Goal: Task Accomplishment & Management: Manage account settings

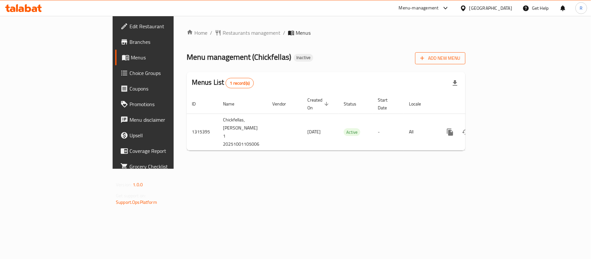
click at [460, 58] on span "Add New Menu" at bounding box center [440, 58] width 40 height 8
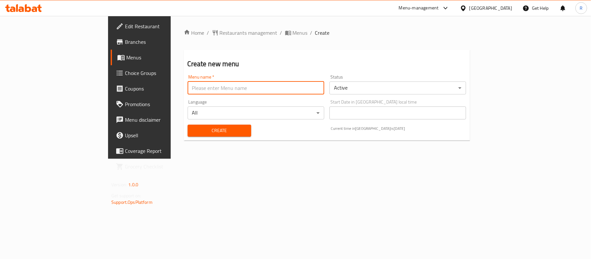
click at [278, 85] on input "text" at bounding box center [255, 87] width 137 height 13
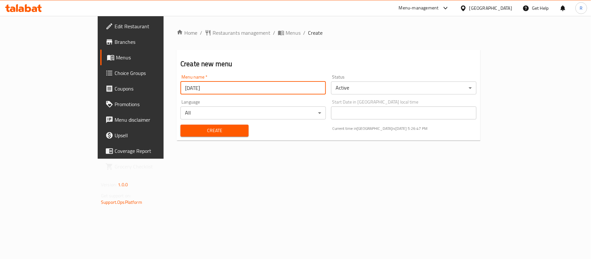
type input "1/10/2025"
click at [216, 131] on span "Create" at bounding box center [214, 130] width 58 height 8
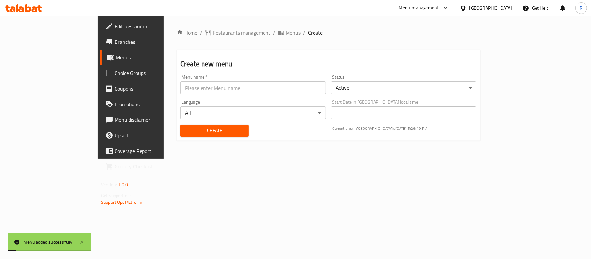
click at [285, 34] on span "Menus" at bounding box center [292, 33] width 15 height 8
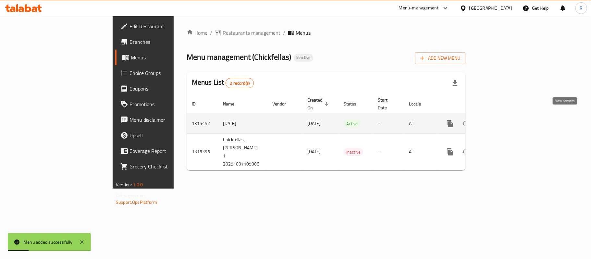
click at [500, 120] on icon "enhanced table" at bounding box center [497, 124] width 8 height 8
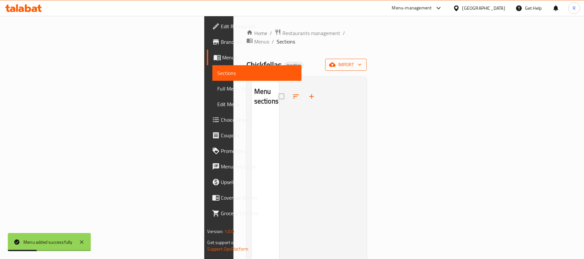
click at [336, 63] on icon "button" at bounding box center [332, 65] width 6 height 4
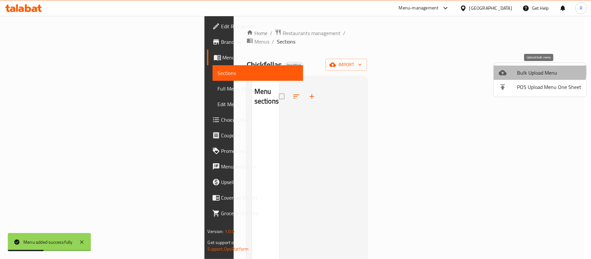
click at [522, 69] on span "Bulk Upload Menu" at bounding box center [549, 73] width 64 height 8
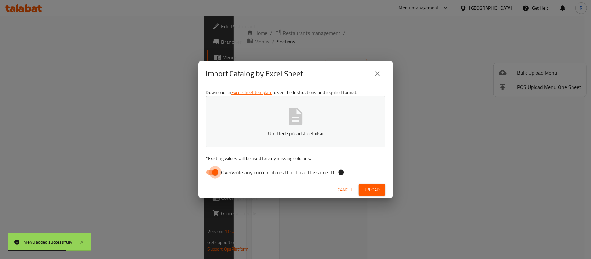
click at [213, 171] on input "Overwrite any current items that have the same ID." at bounding box center [215, 172] width 37 height 12
checkbox input "false"
click at [374, 190] on span "Upload" at bounding box center [372, 189] width 16 height 8
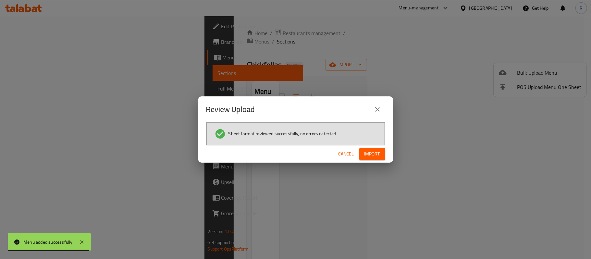
click at [370, 158] on button "Import" at bounding box center [372, 154] width 26 height 12
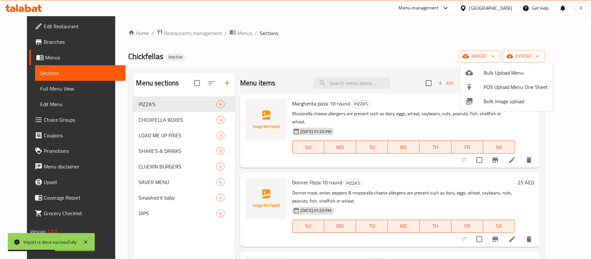
click at [52, 87] on div at bounding box center [295, 129] width 591 height 259
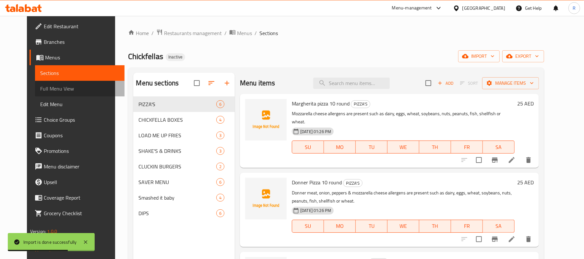
click at [52, 87] on span "Full Menu View" at bounding box center [79, 89] width 79 height 8
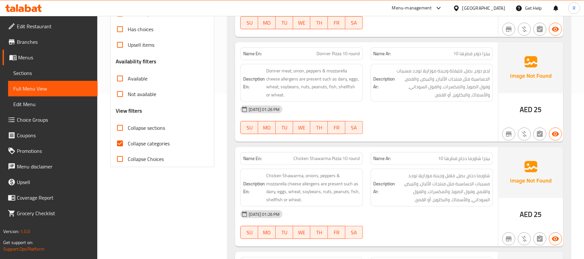
scroll to position [173, 0]
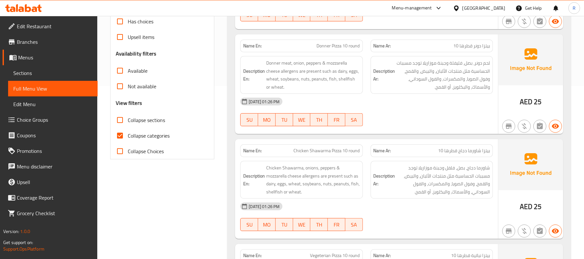
click at [120, 137] on input "Collapse categories" at bounding box center [120, 136] width 16 height 16
checkbox input "false"
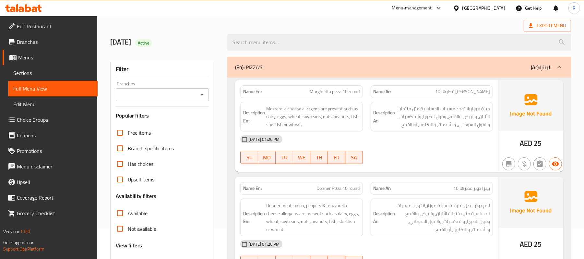
scroll to position [0, 0]
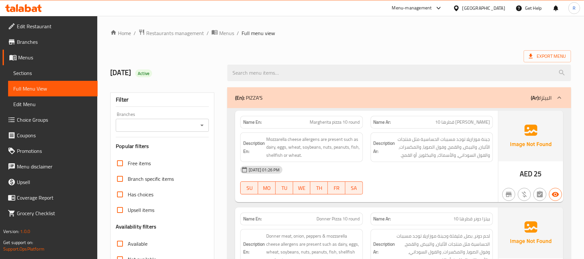
click at [479, 11] on div "United Arab Emirates" at bounding box center [483, 8] width 43 height 7
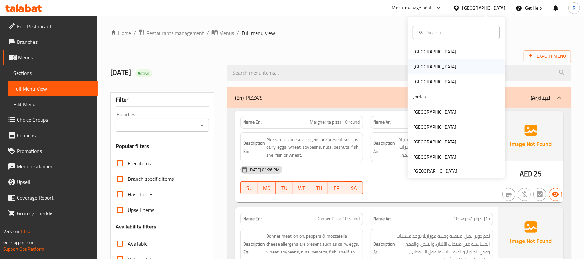
click at [413, 64] on div "[GEOGRAPHIC_DATA]" at bounding box center [434, 66] width 43 height 7
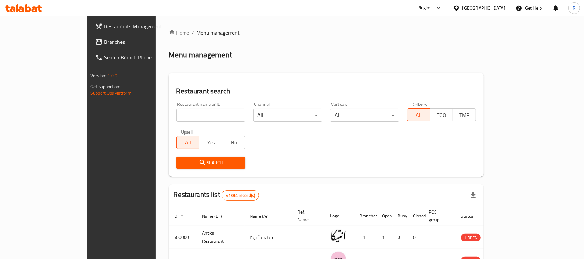
click at [104, 40] on span "Branches" at bounding box center [142, 42] width 76 height 8
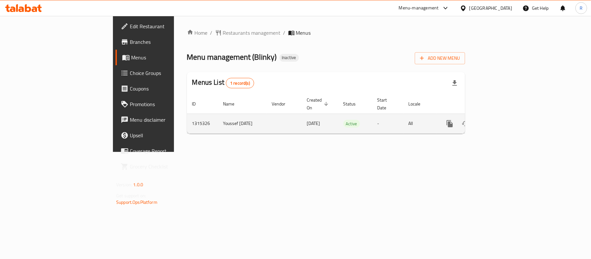
click at [500, 120] on icon "enhanced table" at bounding box center [496, 124] width 8 height 8
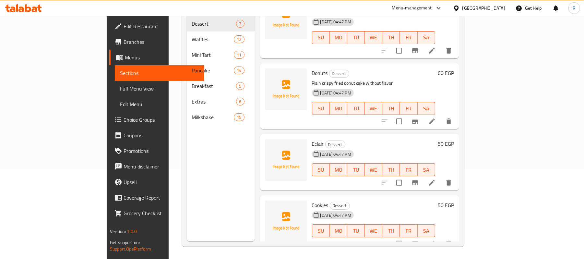
scroll to position [91, 0]
click at [436, 239] on icon at bounding box center [432, 243] width 8 height 8
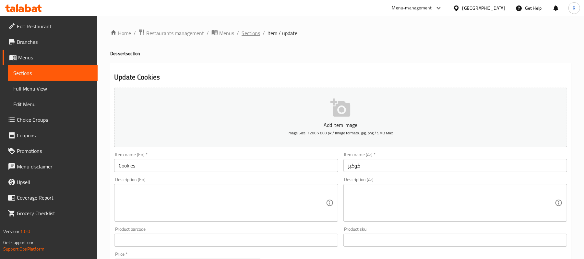
click at [256, 31] on span "Sections" at bounding box center [251, 33] width 18 height 8
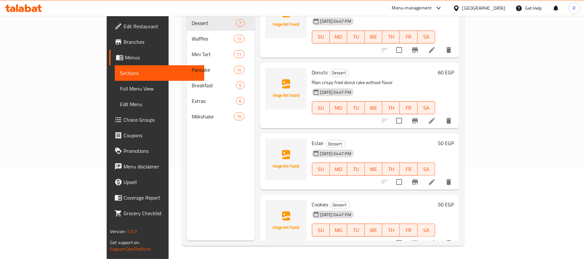
scroll to position [91, 0]
click at [436, 178] on icon at bounding box center [432, 182] width 8 height 8
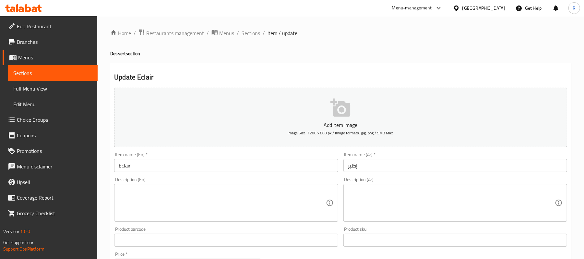
click at [425, 199] on textarea at bounding box center [451, 202] width 207 height 31
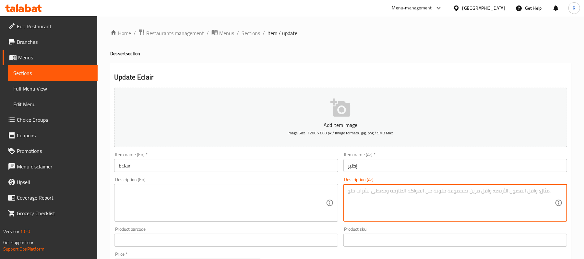
paste textarea "اكيلير محشو شوكلاته"
click at [424, 195] on textarea "اكيلير محشو شوكلاته" at bounding box center [451, 202] width 207 height 31
type textarea "اكيلير محشو شوكلاته"
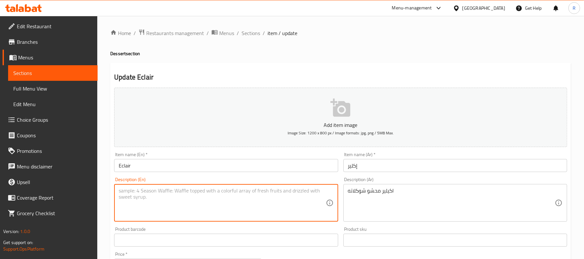
click at [302, 199] on textarea at bounding box center [222, 202] width 207 height 31
paste textarea "Chocolate-filled eclairs"
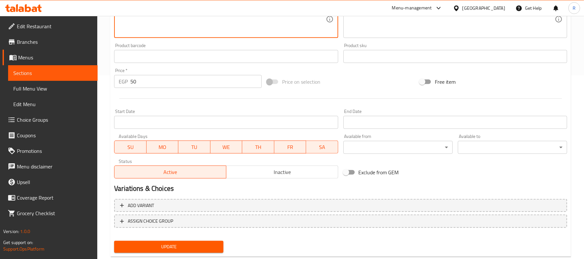
scroll to position [199, 0]
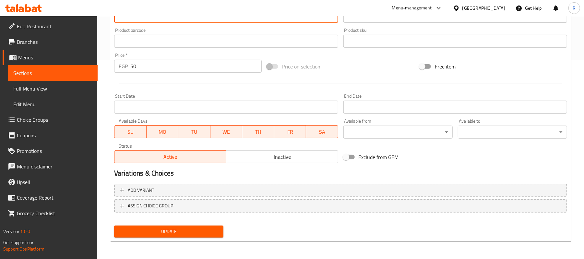
type textarea "Chocolate-filled eclairs"
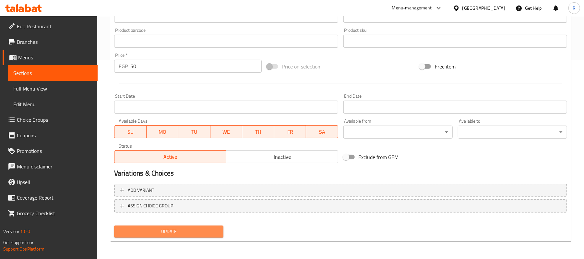
click at [197, 232] on span "Update" at bounding box center [168, 231] width 99 height 8
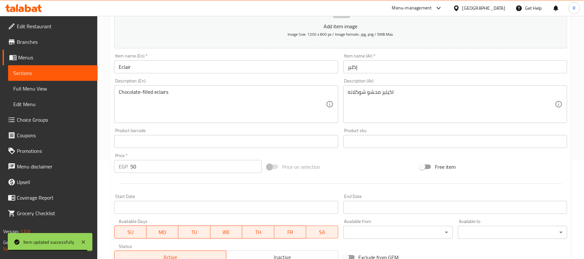
scroll to position [0, 0]
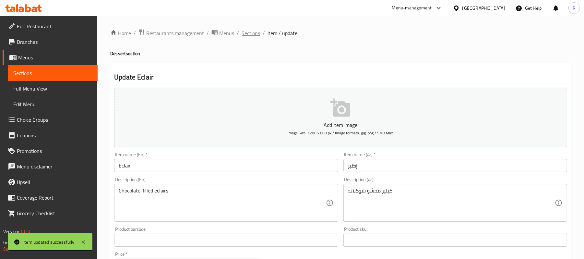
click at [256, 32] on span "Sections" at bounding box center [251, 33] width 18 height 8
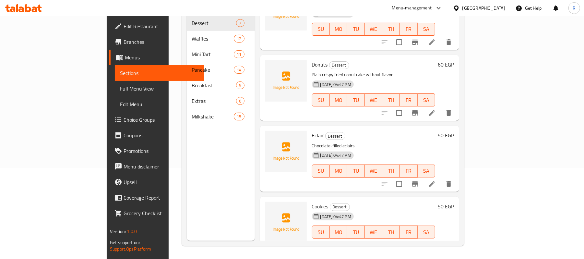
scroll to position [243, 0]
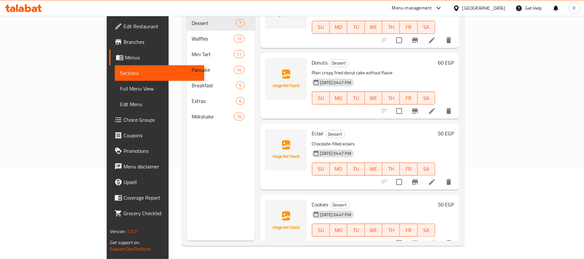
click at [436, 239] on icon at bounding box center [432, 243] width 8 height 8
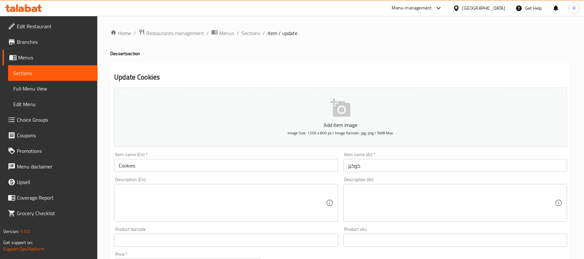
click at [360, 200] on textarea at bounding box center [451, 202] width 207 height 31
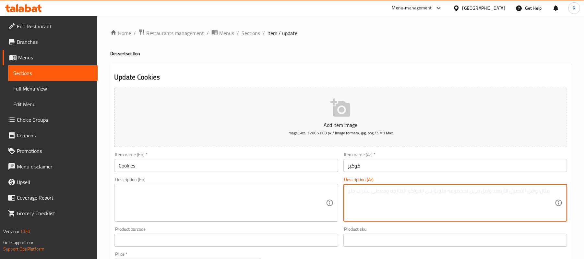
paste textarea "كوكيز محشو شوكلاته"
type textarea "كوكيز محشو شوكلاته"
click at [273, 193] on textarea at bounding box center [222, 202] width 207 height 31
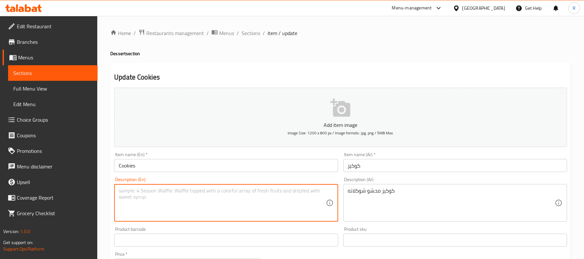
paste textarea "Chocolate filled cookies"
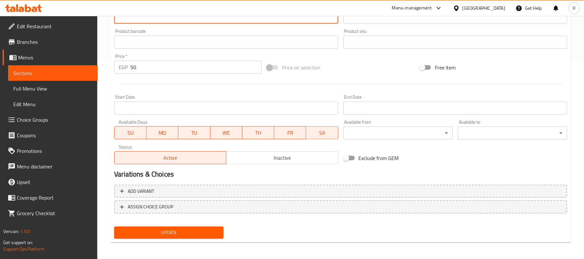
scroll to position [199, 0]
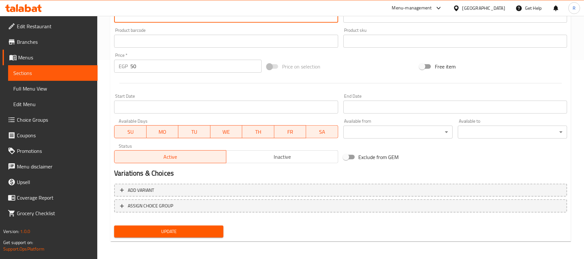
type textarea "Chocolate filled cookies"
click at [219, 232] on button "Update" at bounding box center [168, 231] width 109 height 12
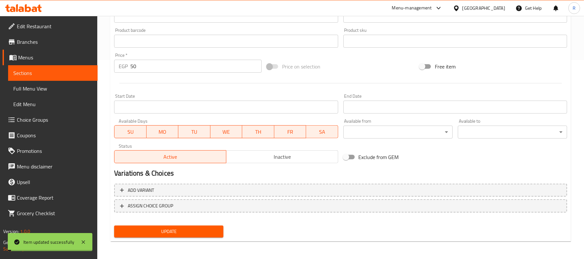
click at [219, 232] on button "Update" at bounding box center [168, 231] width 109 height 12
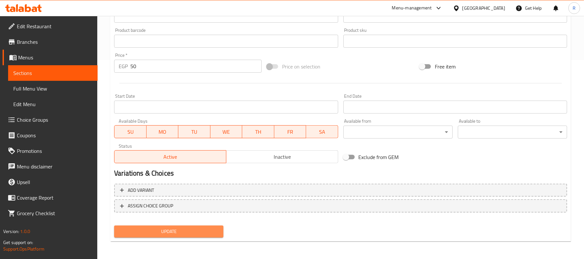
click at [197, 228] on span "Update" at bounding box center [168, 231] width 99 height 8
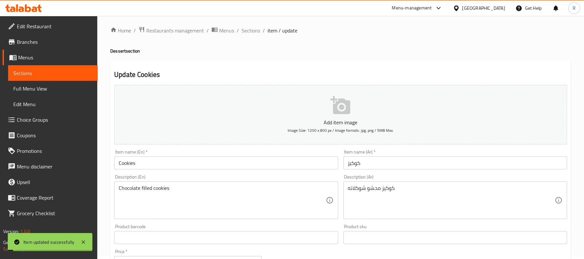
scroll to position [0, 0]
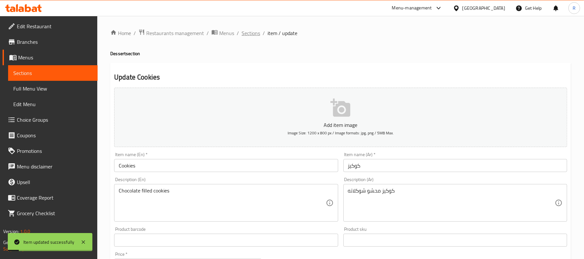
click at [256, 36] on span "Sections" at bounding box center [251, 33] width 18 height 8
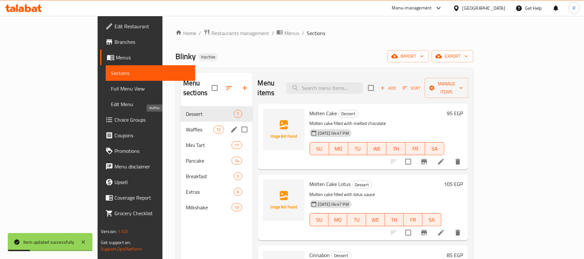
click at [186, 125] on span "Waffles" at bounding box center [200, 129] width 28 height 8
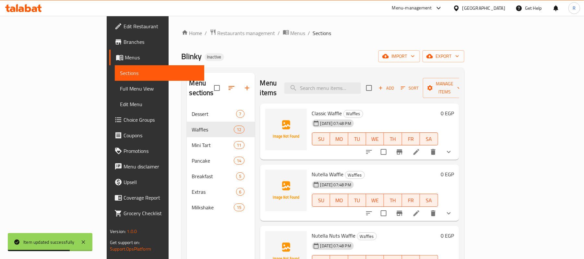
click at [425, 147] on li at bounding box center [416, 152] width 18 height 12
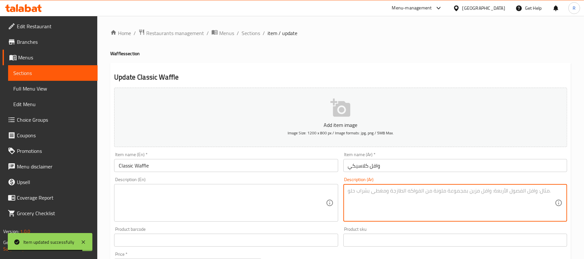
click at [372, 193] on textarea at bounding box center [451, 202] width 207 height 31
paste textarea "عجينة وافل مقرمشه بدوت اضافات فليفر"
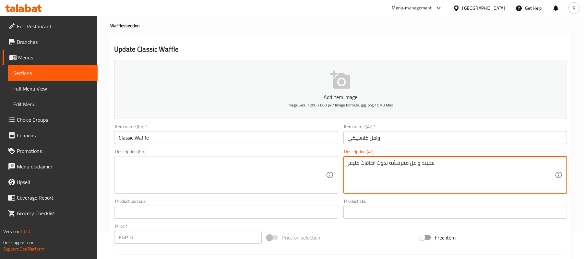
scroll to position [43, 0]
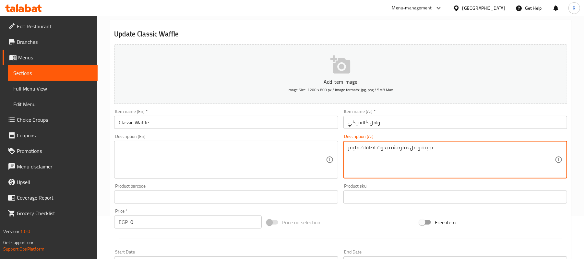
type textarea "عجينة وافل مقرمشه بدوت اضافات فليفر"
click at [44, 59] on span "Menus" at bounding box center [55, 58] width 74 height 8
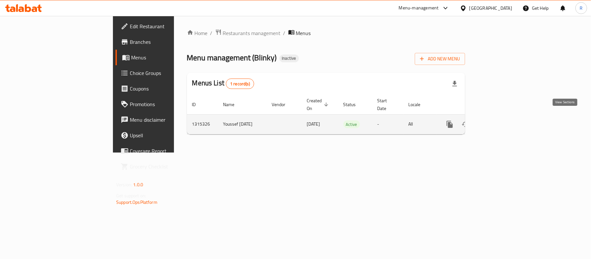
click at [500, 120] on icon "enhanced table" at bounding box center [496, 124] width 8 height 8
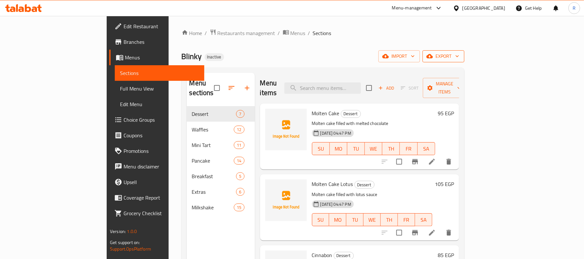
click at [459, 59] on span "export" at bounding box center [443, 56] width 31 height 8
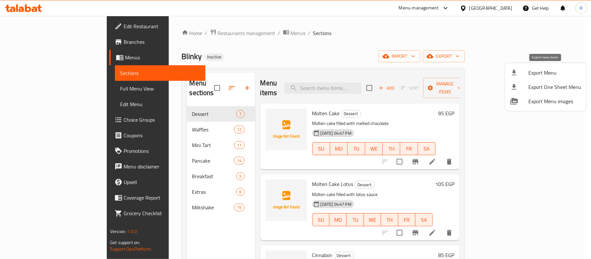
click at [533, 73] on span "Export Menu" at bounding box center [554, 73] width 53 height 8
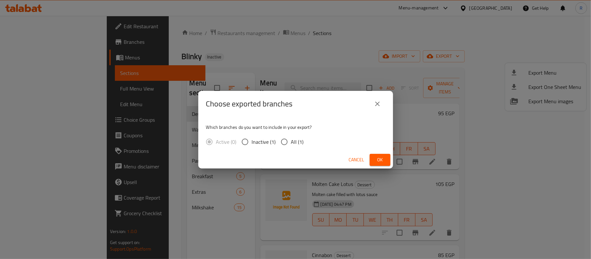
click at [283, 139] on input "All (1)" at bounding box center [284, 142] width 14 height 14
radio input "true"
click at [373, 159] on button "Ok" at bounding box center [379, 160] width 21 height 12
